Goal: Task Accomplishment & Management: Manage account settings

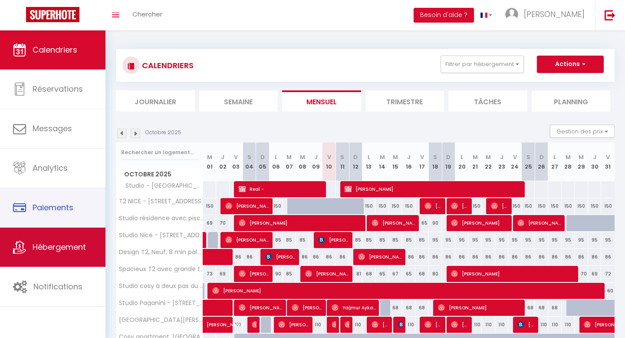
click at [81, 248] on span "Hébergement" at bounding box center [59, 246] width 53 height 11
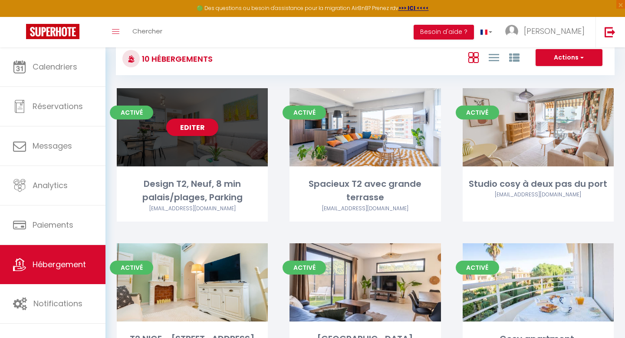
scroll to position [21, 0]
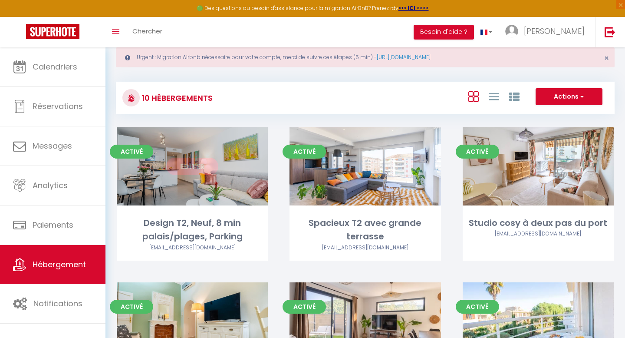
click at [207, 167] on link "Editer" at bounding box center [192, 166] width 52 height 17
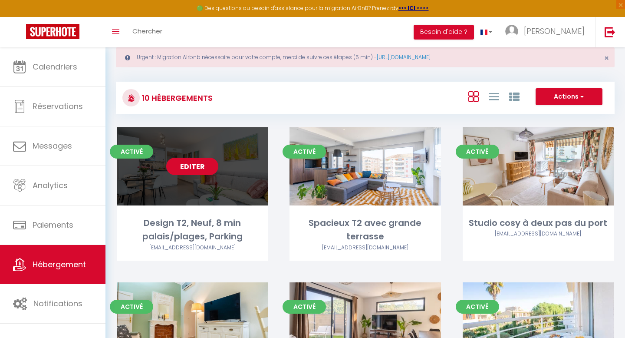
click at [180, 168] on link "Editer" at bounding box center [192, 166] width 52 height 17
click at [204, 166] on link "Editer" at bounding box center [192, 166] width 52 height 17
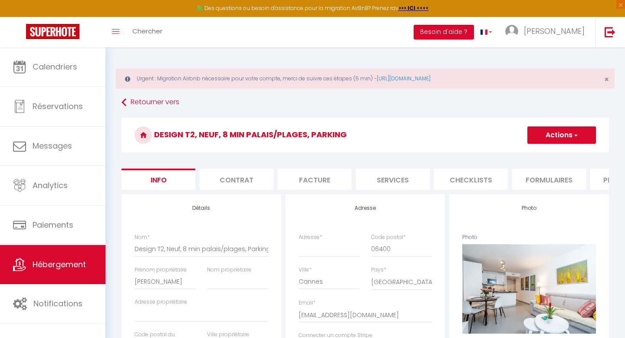
select select
checkbox input "false"
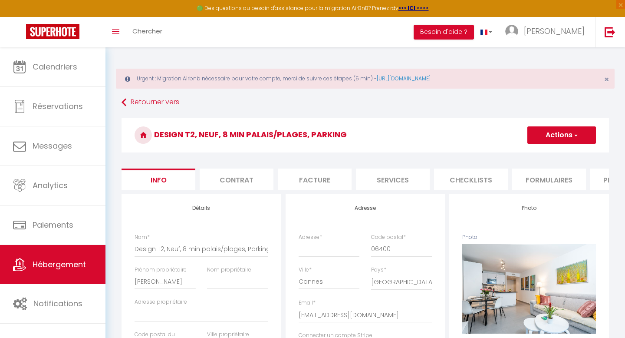
checkbox input "false"
select select
checkbox input "false"
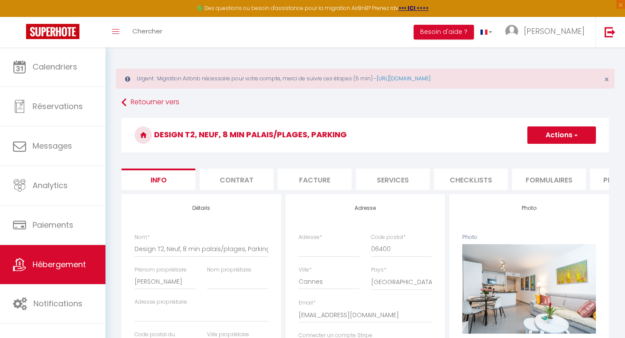
checkbox input "false"
click at [562, 180] on li "Plateformes" at bounding box center [554, 178] width 74 height 21
select select
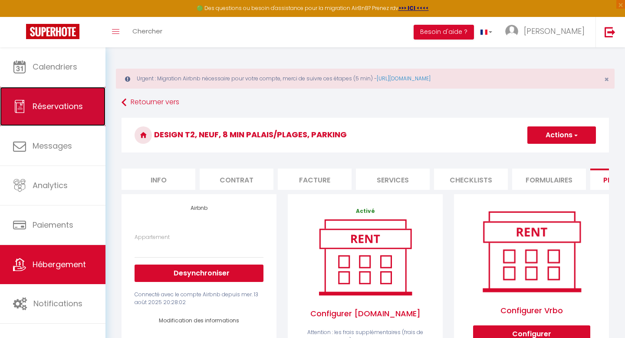
click at [63, 89] on link "Réservations" at bounding box center [52, 106] width 105 height 39
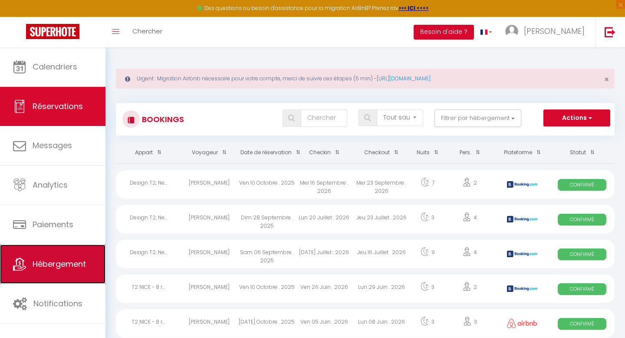
click at [72, 255] on link "Hébergement" at bounding box center [52, 263] width 105 height 39
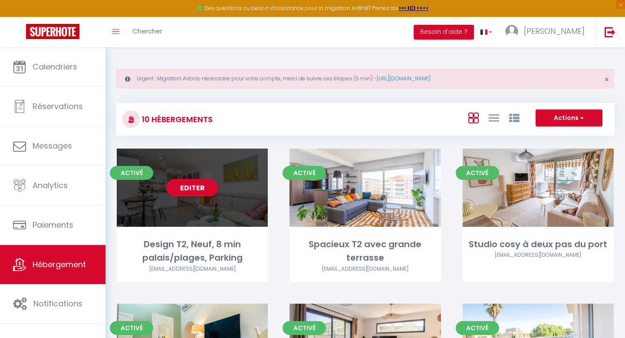
click at [214, 177] on div "Editer" at bounding box center [192, 187] width 151 height 78
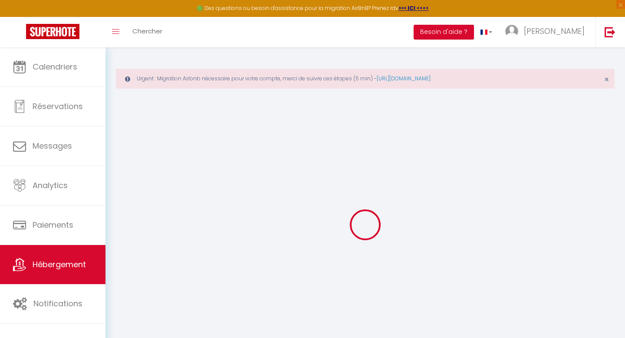
select select "14:00"
select select
select select "11:00"
select select "30"
select select "120"
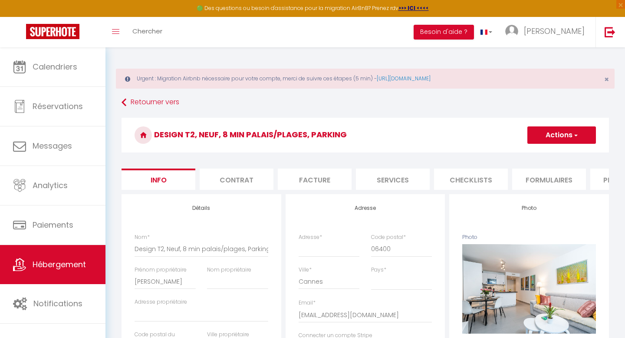
select select
checkbox input "false"
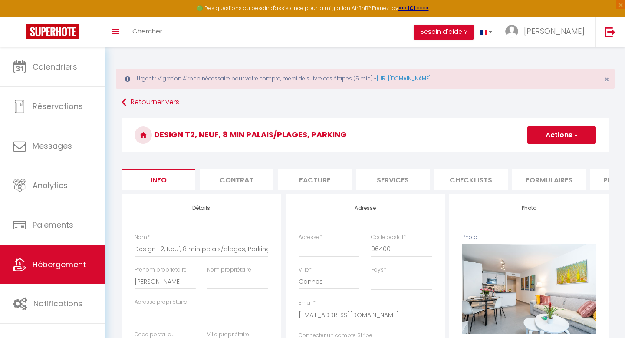
checkbox input "false"
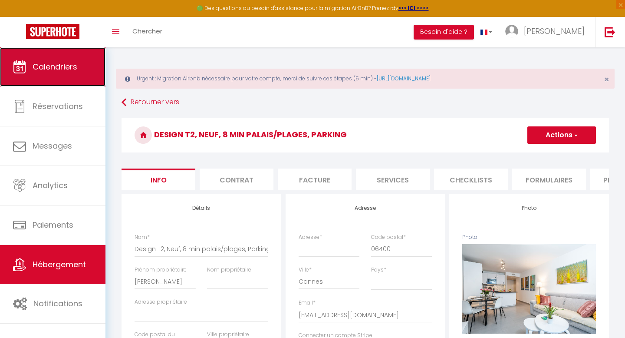
click at [63, 78] on link "Calendriers" at bounding box center [52, 66] width 105 height 39
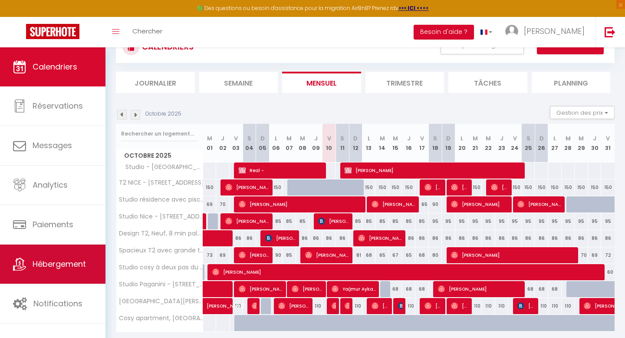
scroll to position [95, 0]
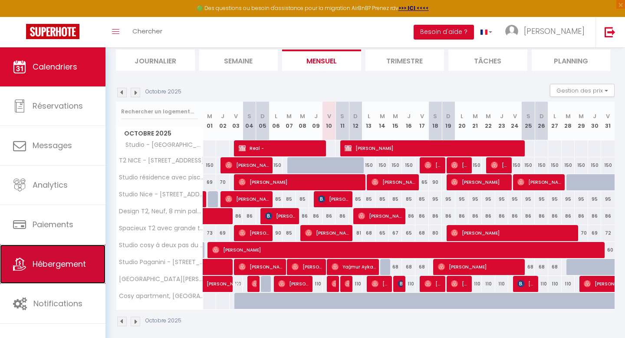
click at [77, 270] on link "Hébergement" at bounding box center [52, 263] width 105 height 39
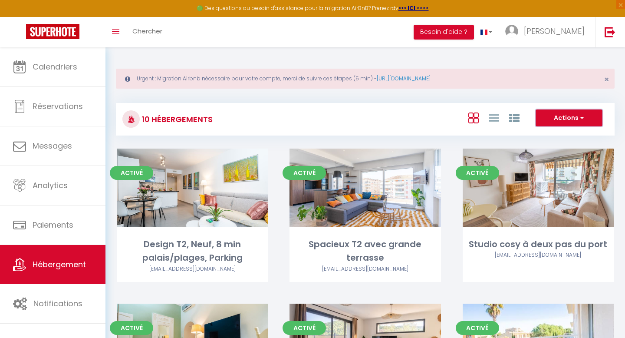
click at [573, 119] on button "Actions" at bounding box center [569, 117] width 67 height 17
click at [418, 103] on div "10 Hébergements Actions Créer un Hébergement Nouveau groupe" at bounding box center [365, 119] width 499 height 33
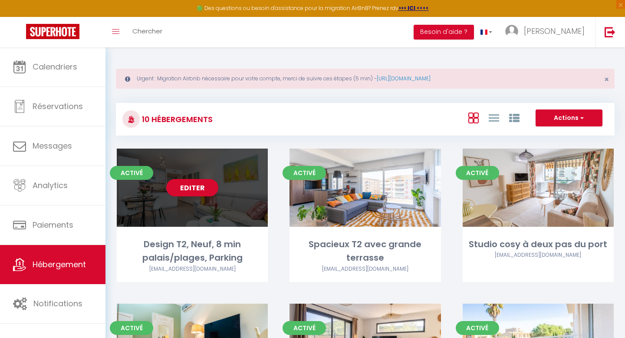
click at [197, 198] on div "Editer" at bounding box center [192, 187] width 151 height 78
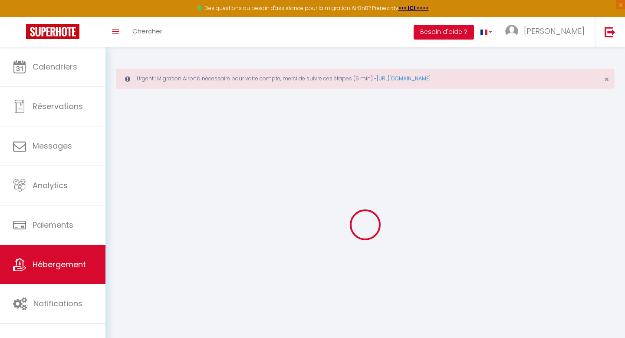
select select "+ 11 %"
select select "+ 9 %"
select select "14:00"
select select
select select "11:00"
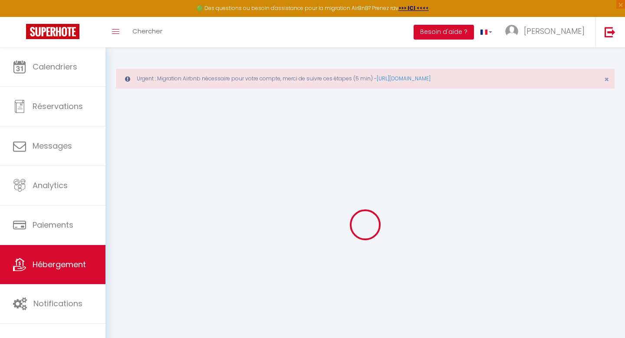
select select "30"
select select "120"
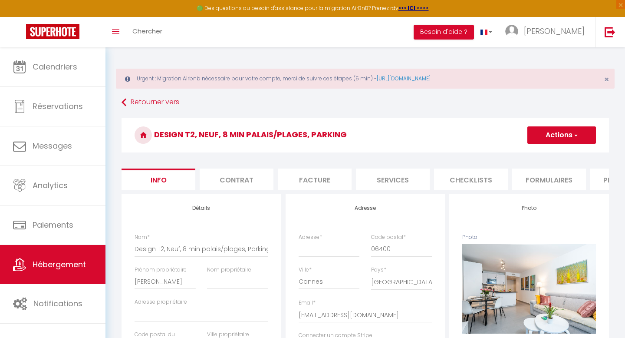
select select
checkbox input "false"
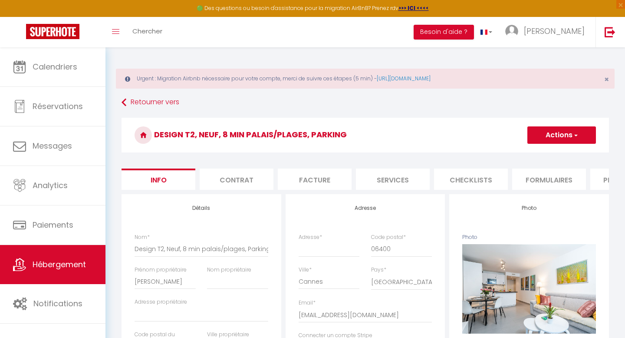
checkbox input "false"
select select
checkbox input "false"
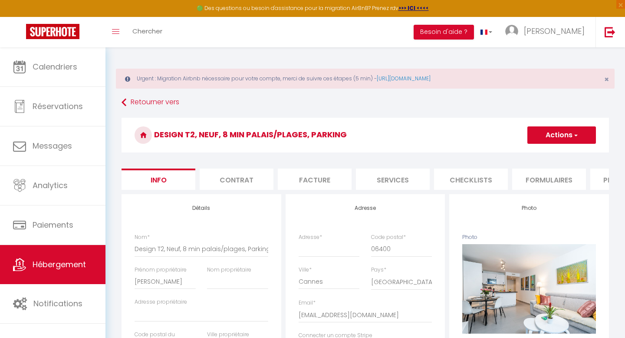
checkbox input "false"
select select "EUR"
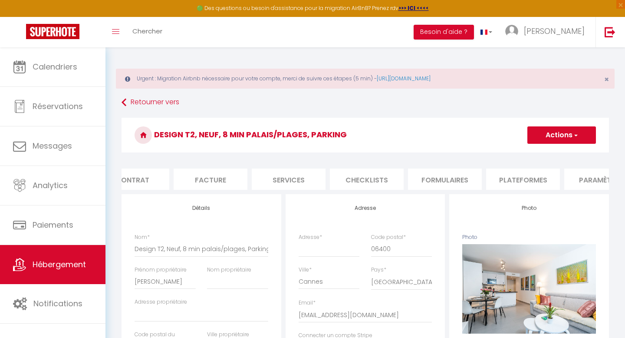
scroll to position [0, 114]
click at [505, 173] on li "Plateformes" at bounding box center [514, 178] width 74 height 21
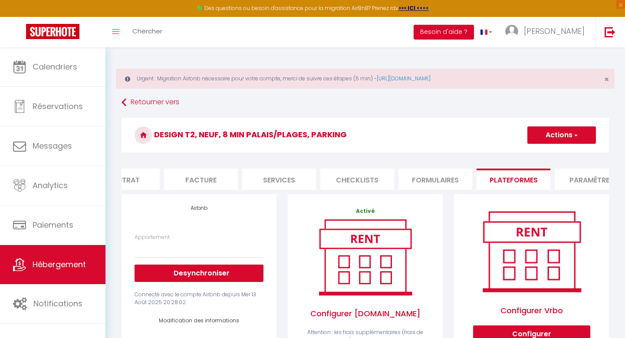
select select
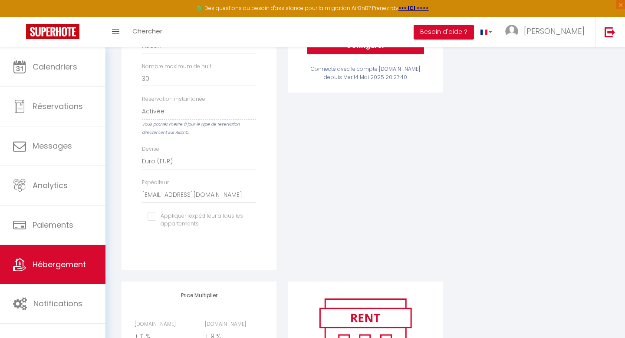
scroll to position [435, 0]
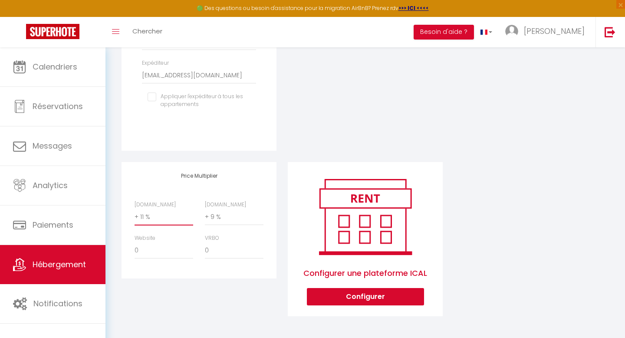
click at [160, 217] on select "0 + 1 % + 2 % + 3 % + 4 % + 5 % + 6 % + 7 % + 8 % + 9 %" at bounding box center [164, 217] width 59 height 16
select select "0"
click at [135, 209] on select "0 + 1 % + 2 % + 3 % + 4 % + 5 % + 6 % + 7 % + 8 % + 9 %" at bounding box center [164, 217] width 59 height 16
select select
click at [217, 218] on select "0 + 1 % + 2 % + 3 % + 4 % + 5 % + 6 % + 7 % + 8 % + 9 %" at bounding box center [234, 217] width 59 height 16
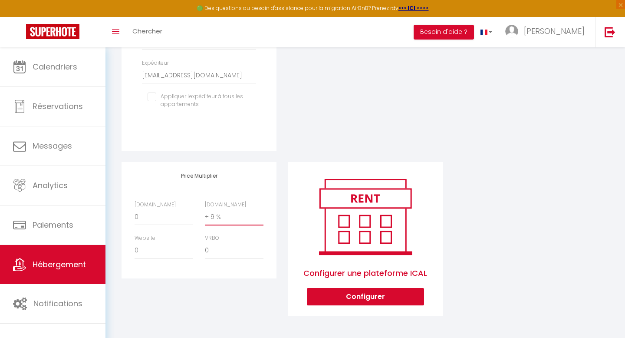
select select "0"
click at [205, 209] on select "0 + 1 % + 2 % + 3 % + 4 % + 5 % + 6 % + 7 % + 8 % + 9 %" at bounding box center [234, 217] width 59 height 16
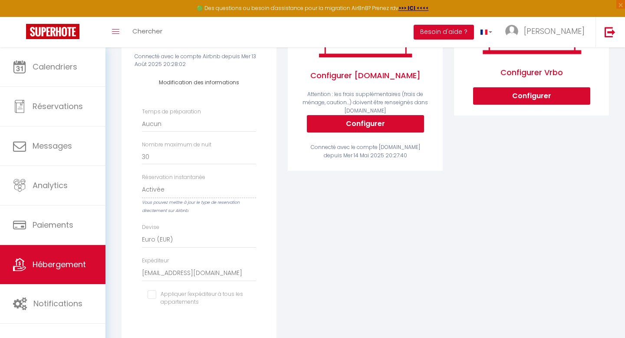
scroll to position [0, 0]
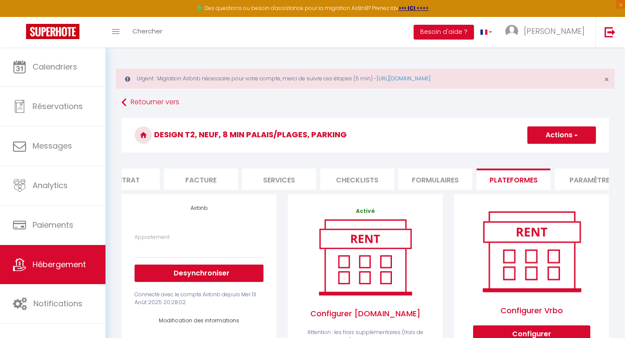
click at [552, 134] on button "Actions" at bounding box center [561, 134] width 69 height 17
click at [547, 149] on link "Enregistrer" at bounding box center [561, 153] width 69 height 11
select select
select select "EUR"
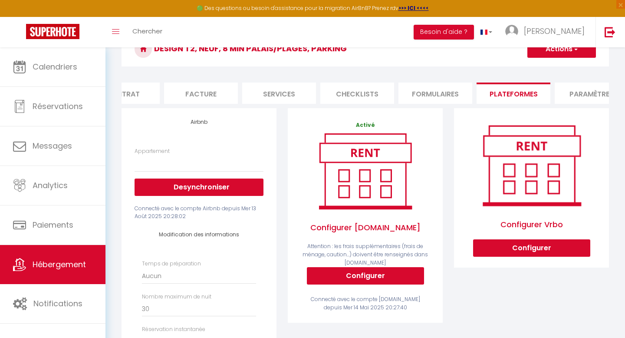
scroll to position [34, 0]
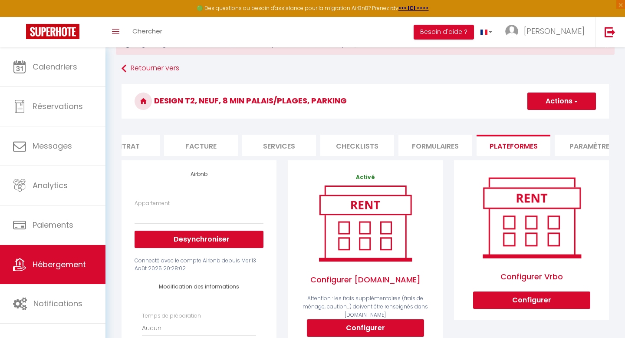
click at [554, 102] on button "Actions" at bounding box center [561, 100] width 69 height 17
click at [550, 117] on link "Enregistrer" at bounding box center [561, 120] width 69 height 11
select select
select select "EUR"
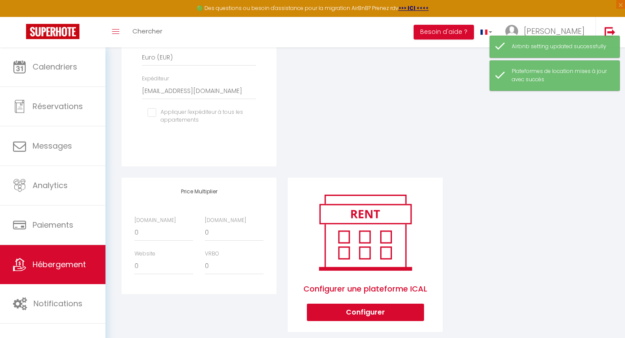
scroll to position [435, 0]
